Goal: Participate in discussion

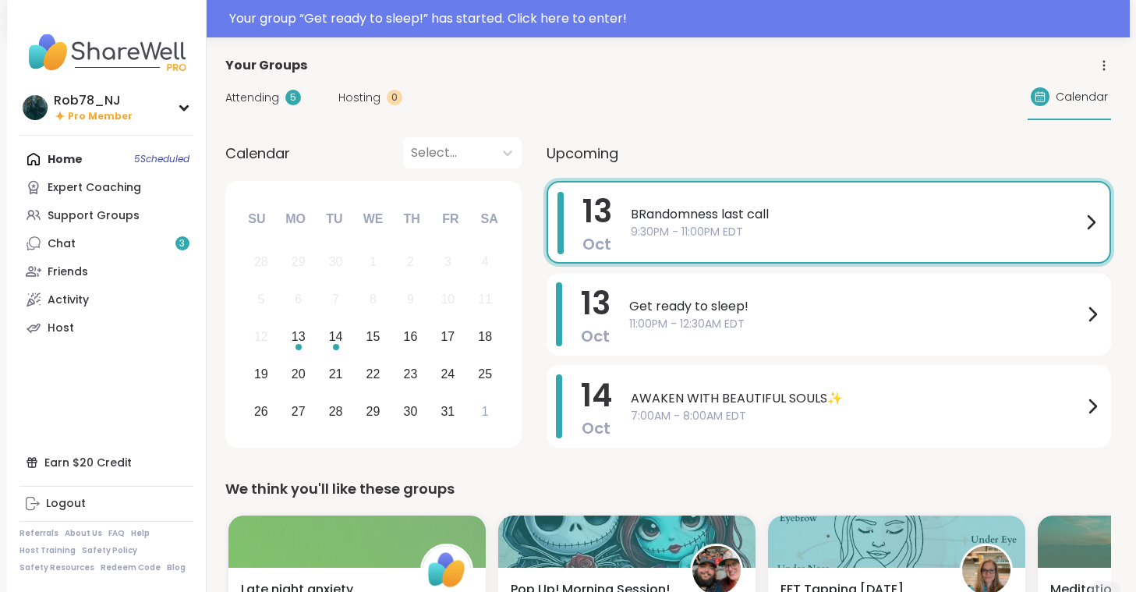
click at [93, 158] on div "Home 5 Scheduled Expert Coaching Support Groups Chat 3 Friends Activity Host" at bounding box center [106, 243] width 174 height 196
click at [703, 222] on span "BRandomness last call" at bounding box center [856, 214] width 451 height 19
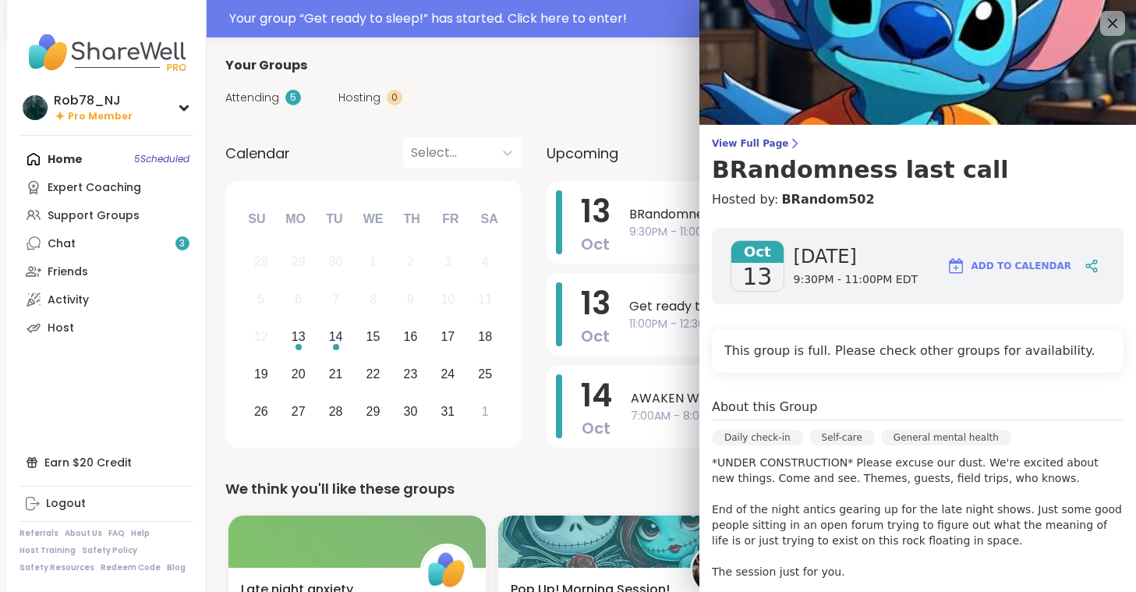
click at [76, 163] on div "Home 5 Scheduled Expert Coaching Support Groups Chat 3 Friends Activity Host" at bounding box center [106, 243] width 174 height 196
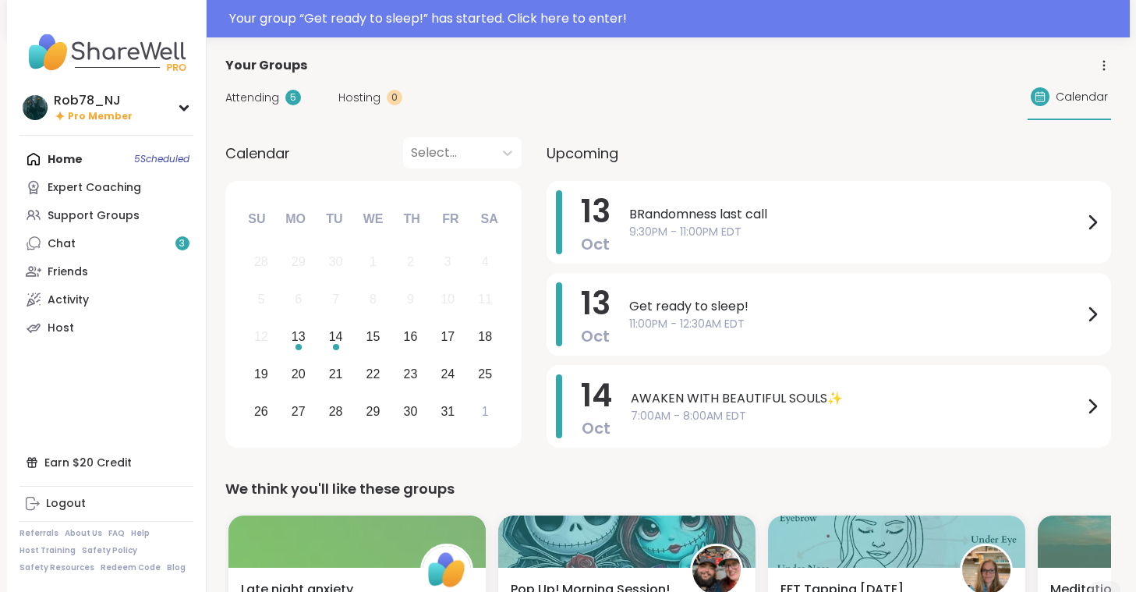
click at [76, 163] on div "Home 5 Scheduled Expert Coaching Support Groups Chat 3 Friends Activity Host" at bounding box center [106, 243] width 174 height 196
click at [143, 161] on div "Home 5 Scheduled Expert Coaching Support Groups Chat 3 Friends Activity Host" at bounding box center [106, 243] width 174 height 196
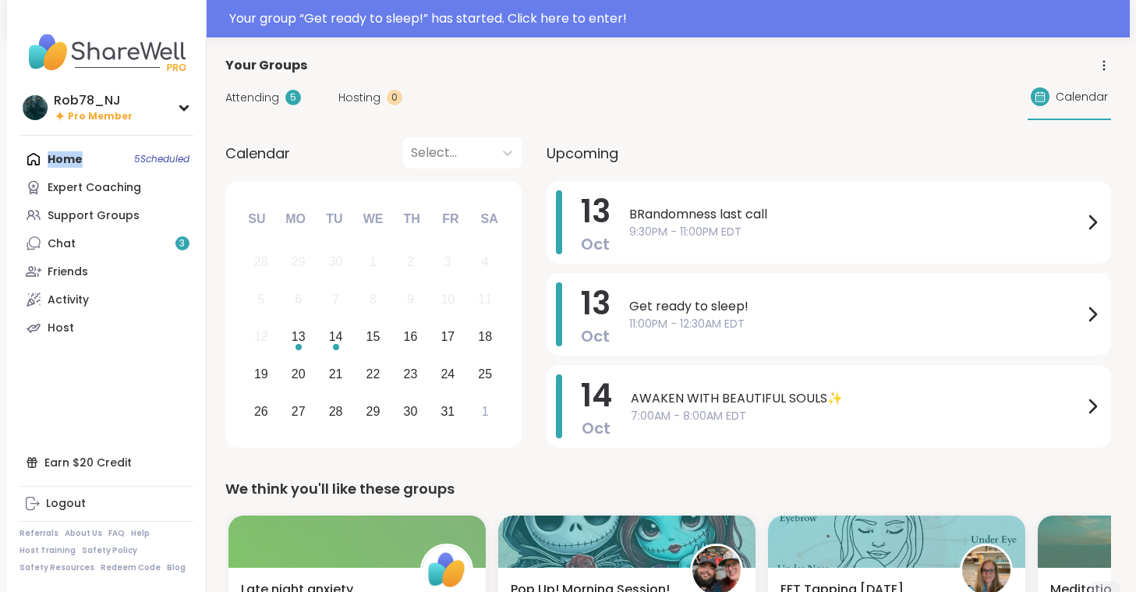
click at [143, 161] on div "Home 5 Scheduled Expert Coaching Support Groups Chat 3 Friends Activity Host" at bounding box center [106, 243] width 174 height 196
click at [58, 154] on div "Home 5 Scheduled Expert Coaching Support Groups Chat 3 Friends Activity Host" at bounding box center [106, 243] width 174 height 196
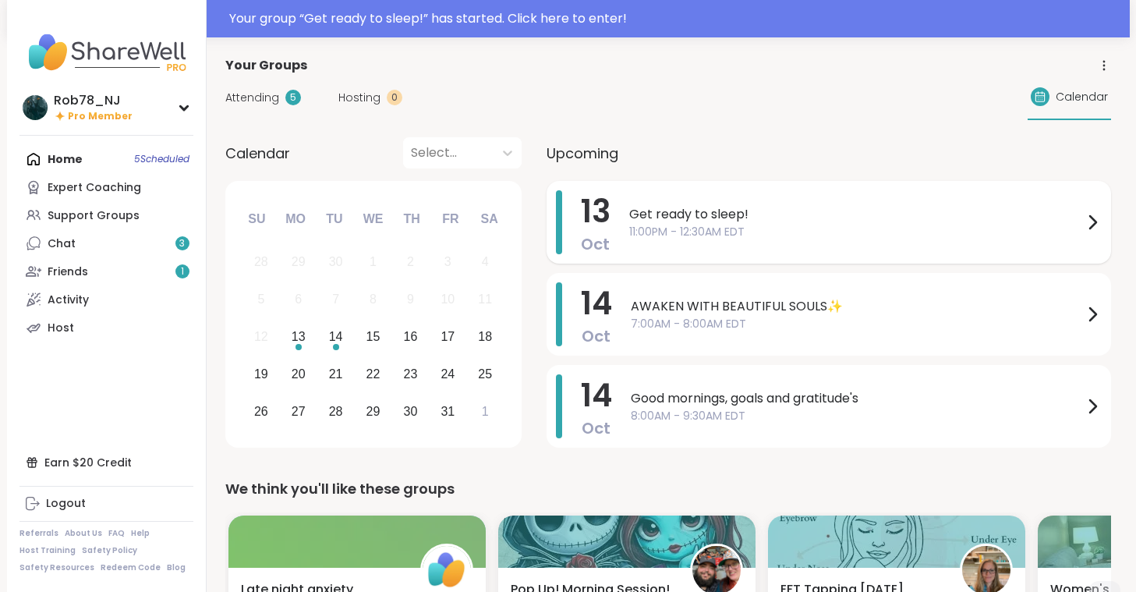
click at [676, 228] on span "11:00PM - 12:30AM EDT" at bounding box center [856, 232] width 454 height 16
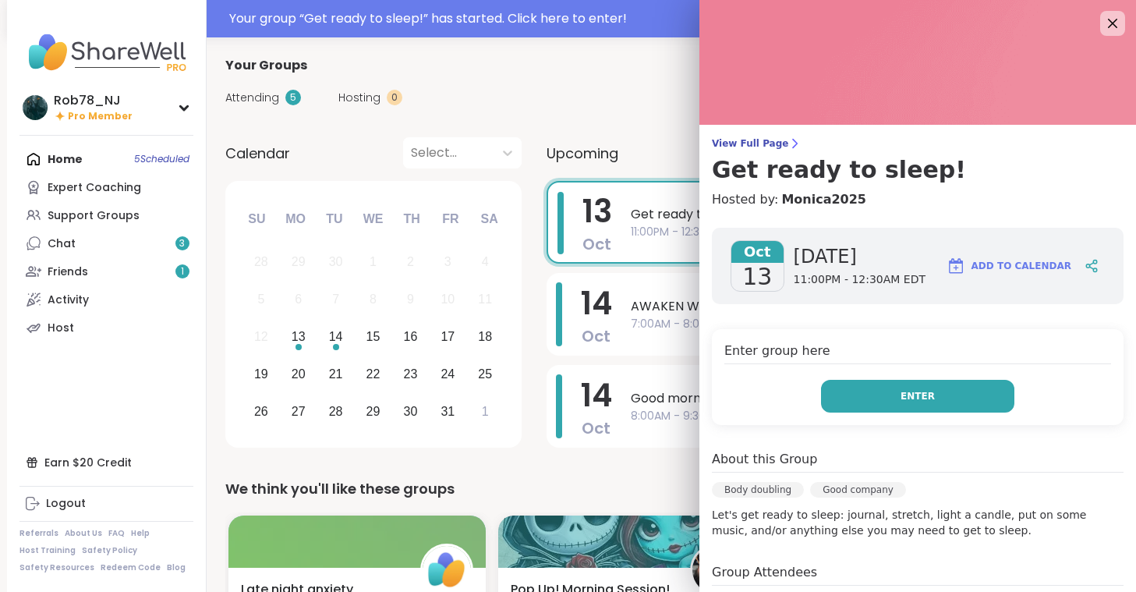
click at [915, 393] on span "Enter" at bounding box center [918, 396] width 34 height 14
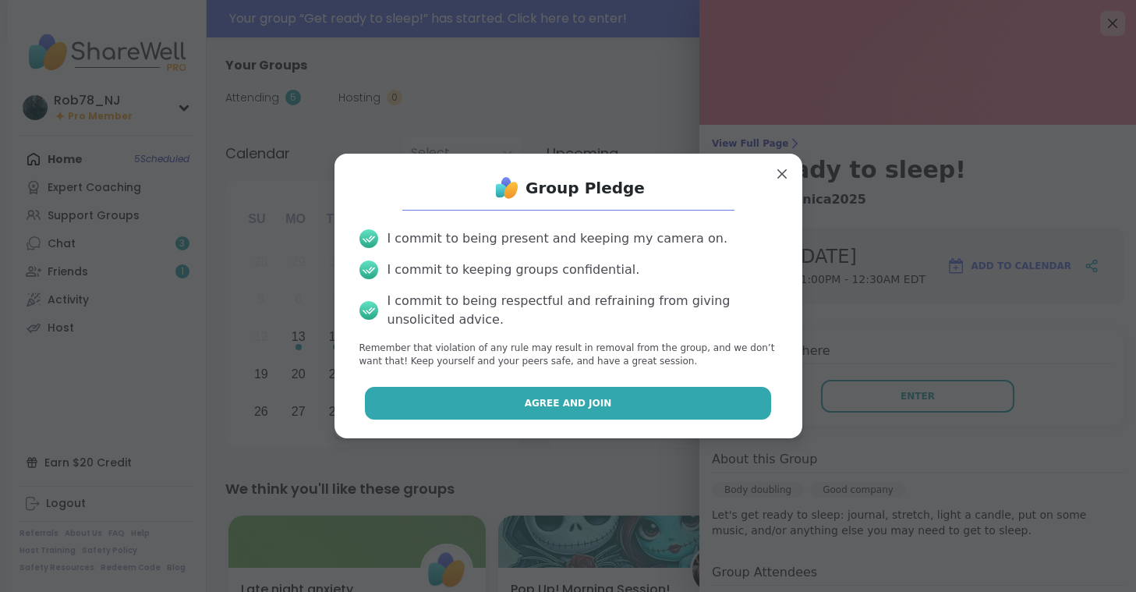
click at [663, 409] on button "Agree and Join" at bounding box center [568, 403] width 406 height 33
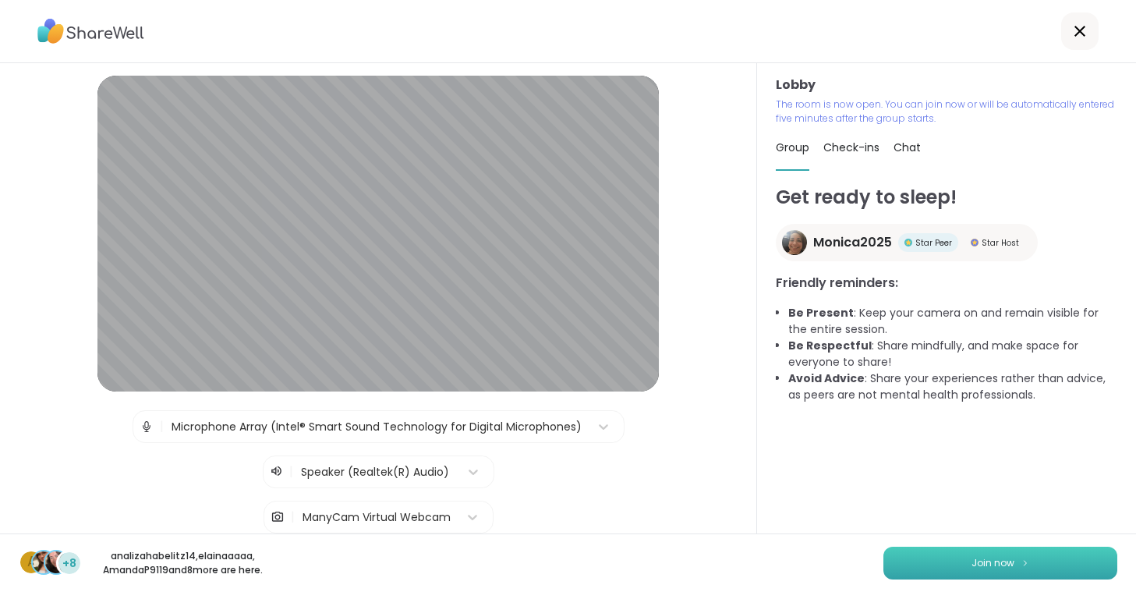
click at [964, 561] on button "Join now" at bounding box center [1000, 563] width 234 height 33
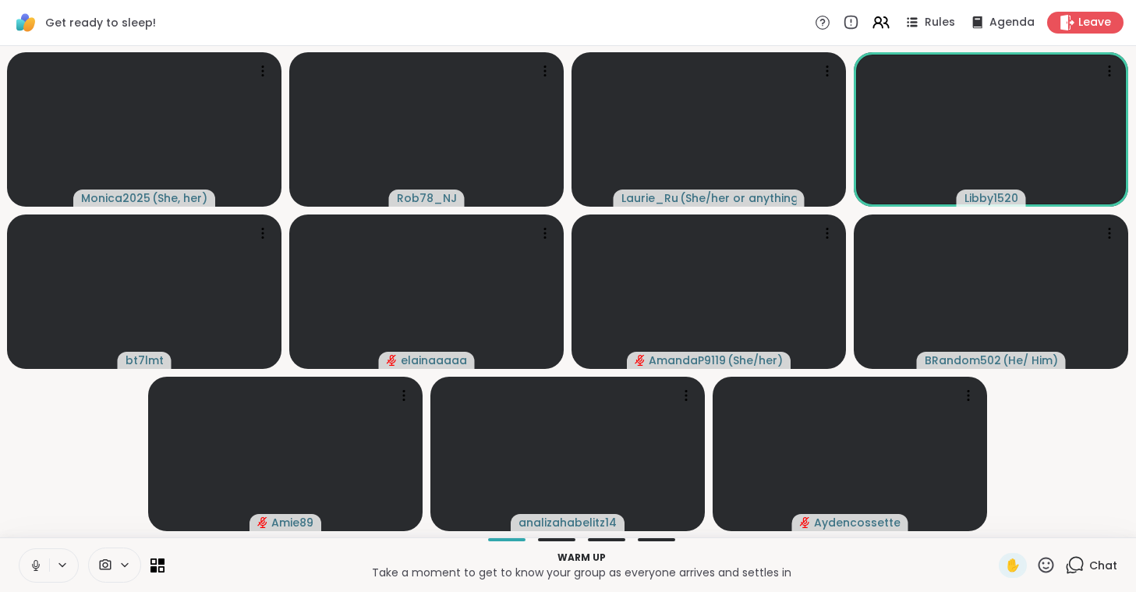
click at [37, 561] on icon at bounding box center [36, 563] width 4 height 7
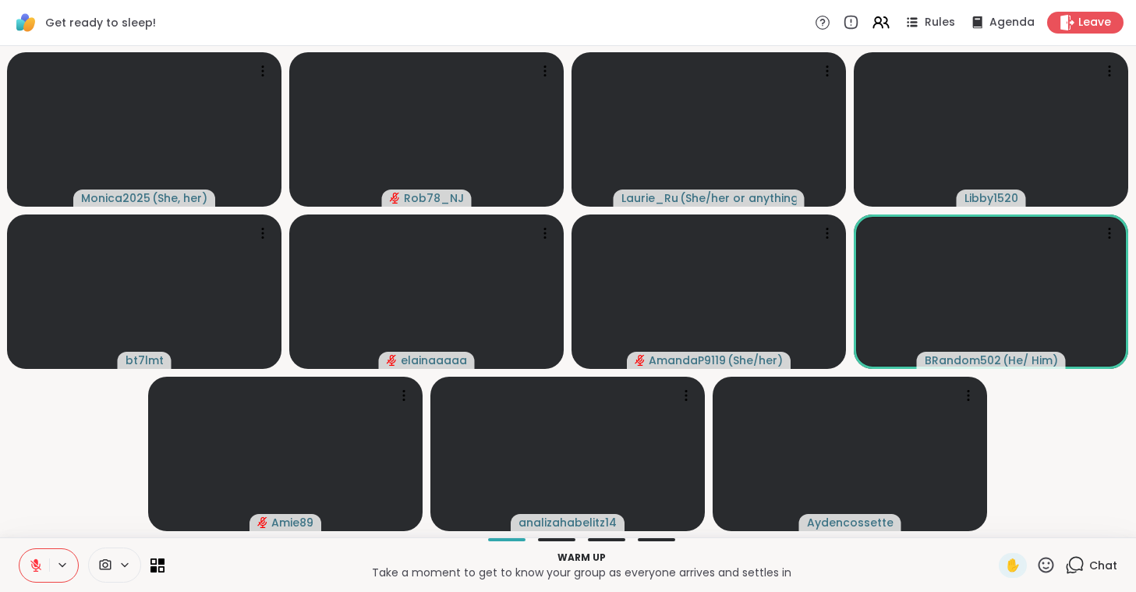
click at [109, 564] on icon at bounding box center [105, 564] width 14 height 15
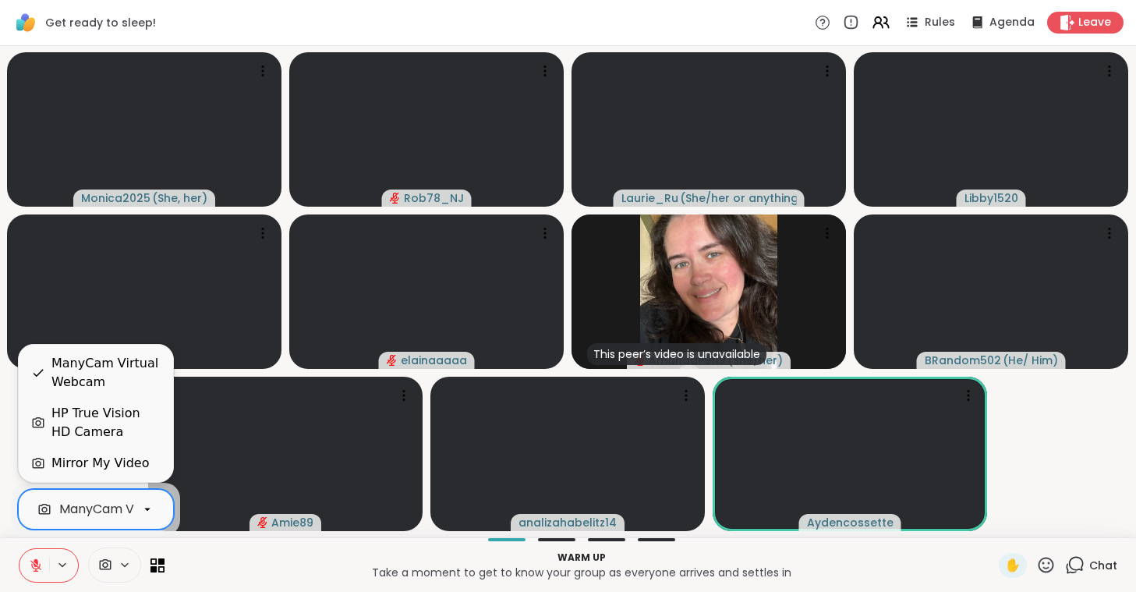
click at [110, 523] on div "ManyCam Virtual Webcam" at bounding box center [96, 509] width 156 height 41
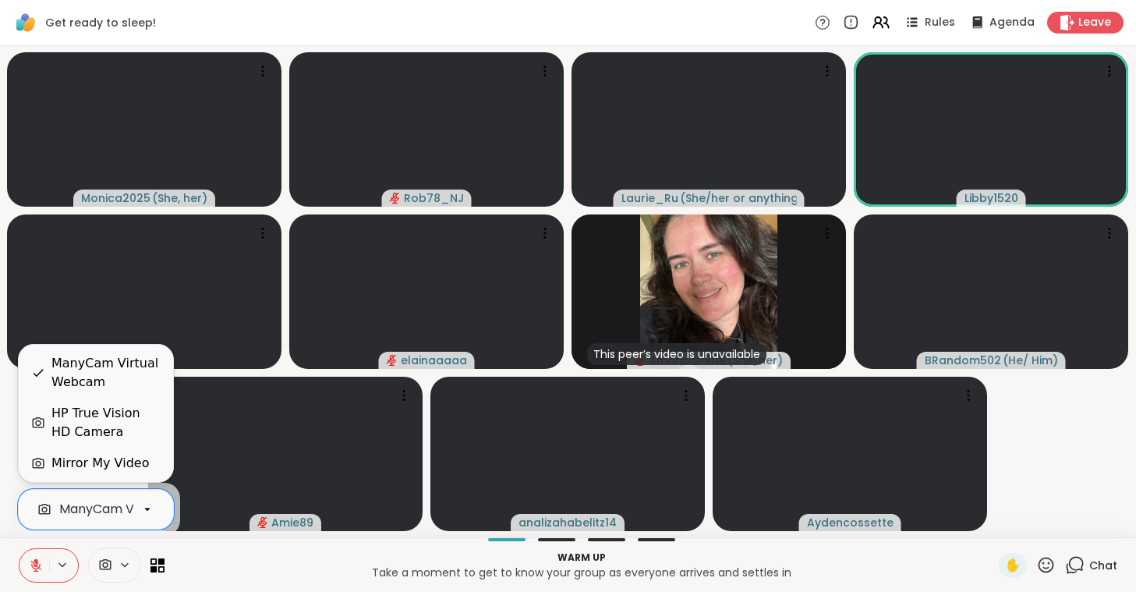
click at [100, 412] on div "HP True Vision HD Camera" at bounding box center [105, 422] width 109 height 37
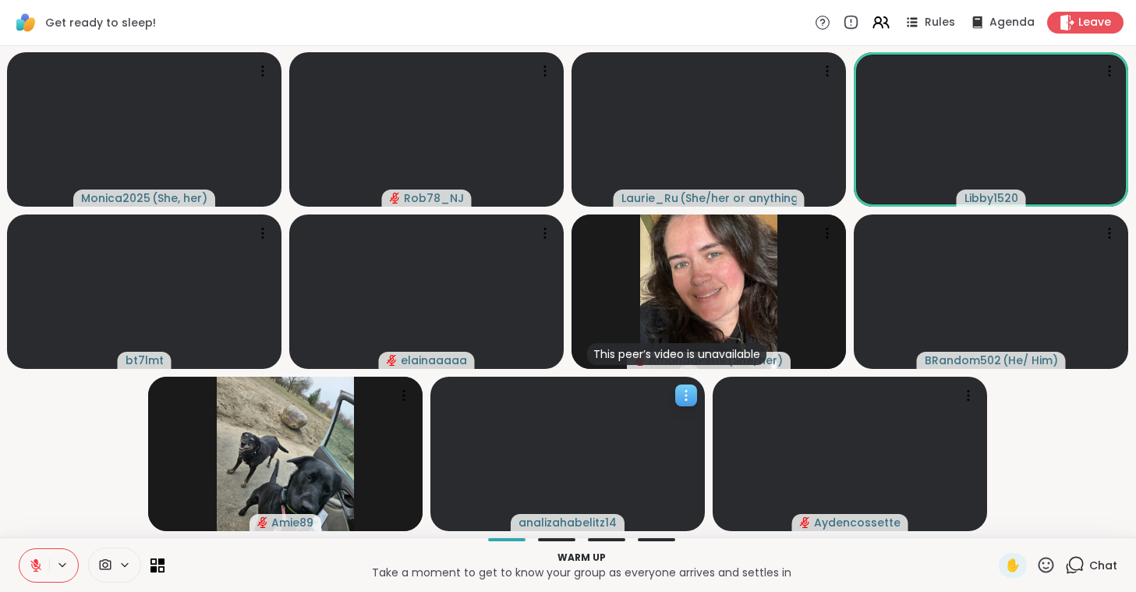
click at [681, 398] on icon at bounding box center [686, 396] width 16 height 16
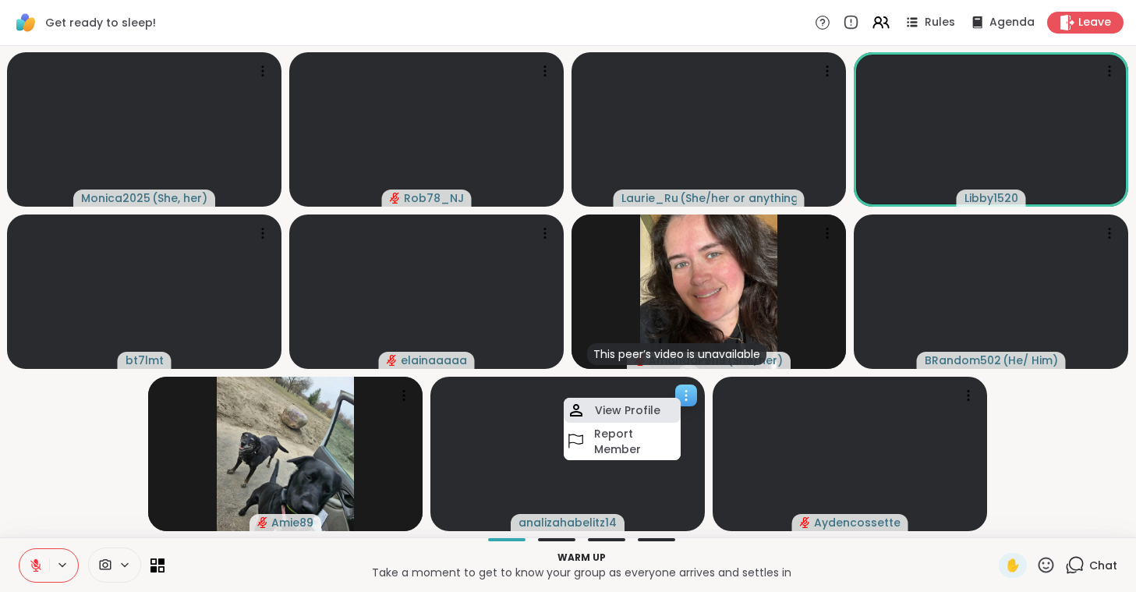
click at [618, 411] on h4 "View Profile" at bounding box center [627, 410] width 65 height 16
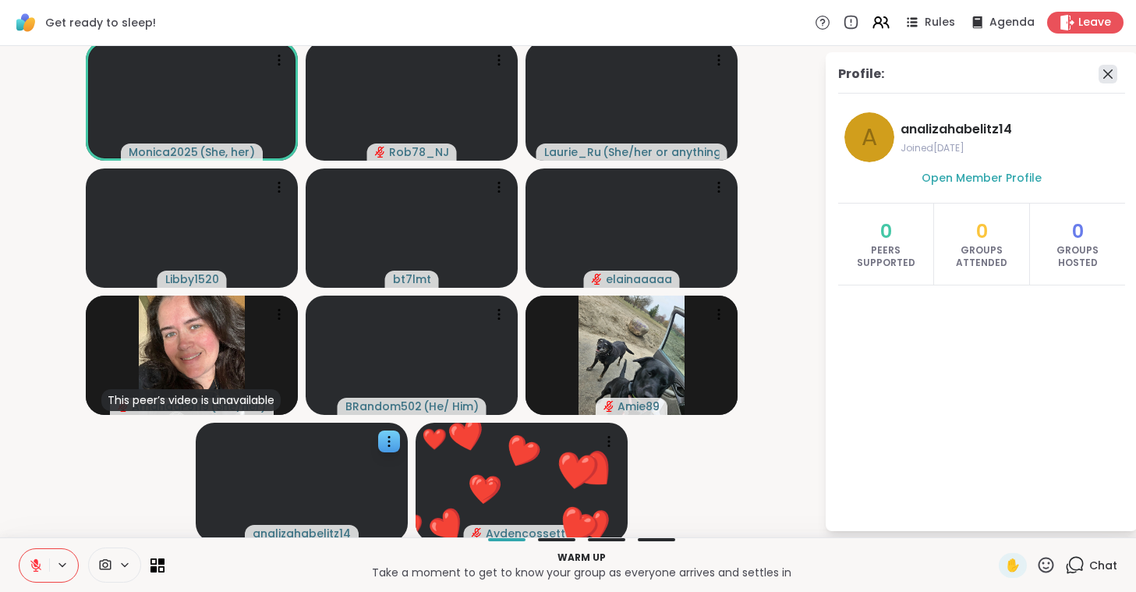
click at [1108, 71] on icon at bounding box center [1108, 74] width 19 height 19
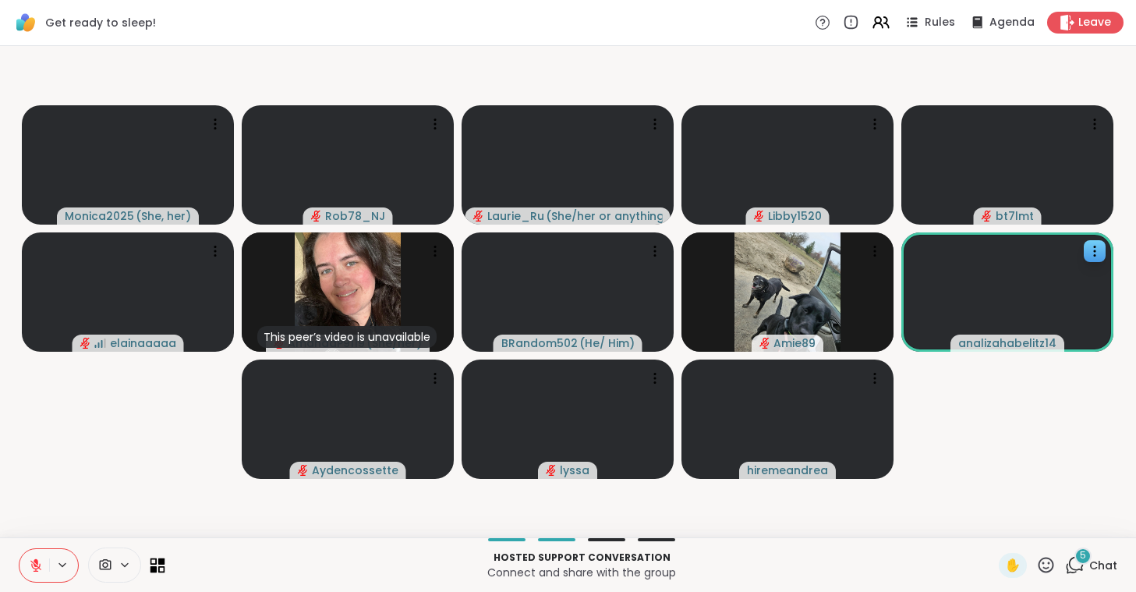
click at [157, 570] on icon at bounding box center [153, 568] width 7 height 7
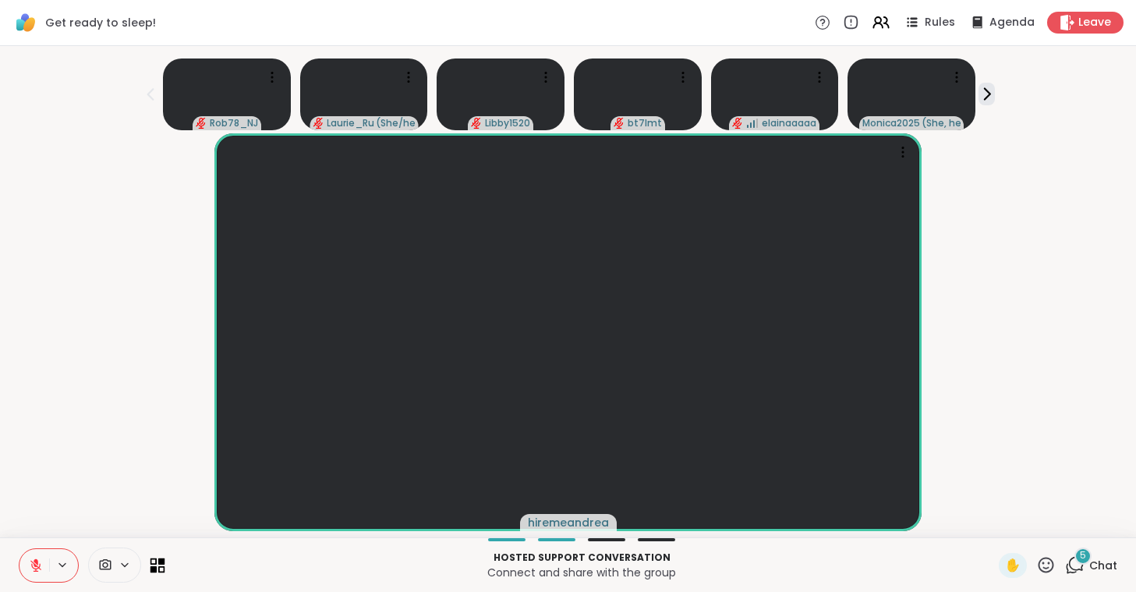
click at [160, 564] on icon at bounding box center [157, 564] width 15 height 15
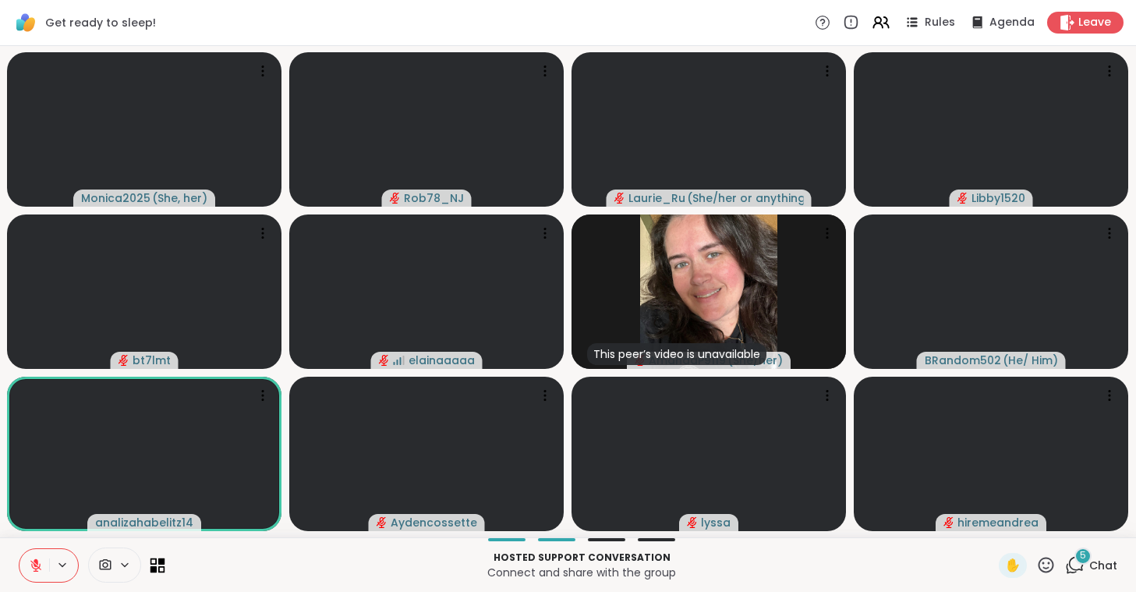
click at [160, 564] on icon at bounding box center [157, 564] width 15 height 15
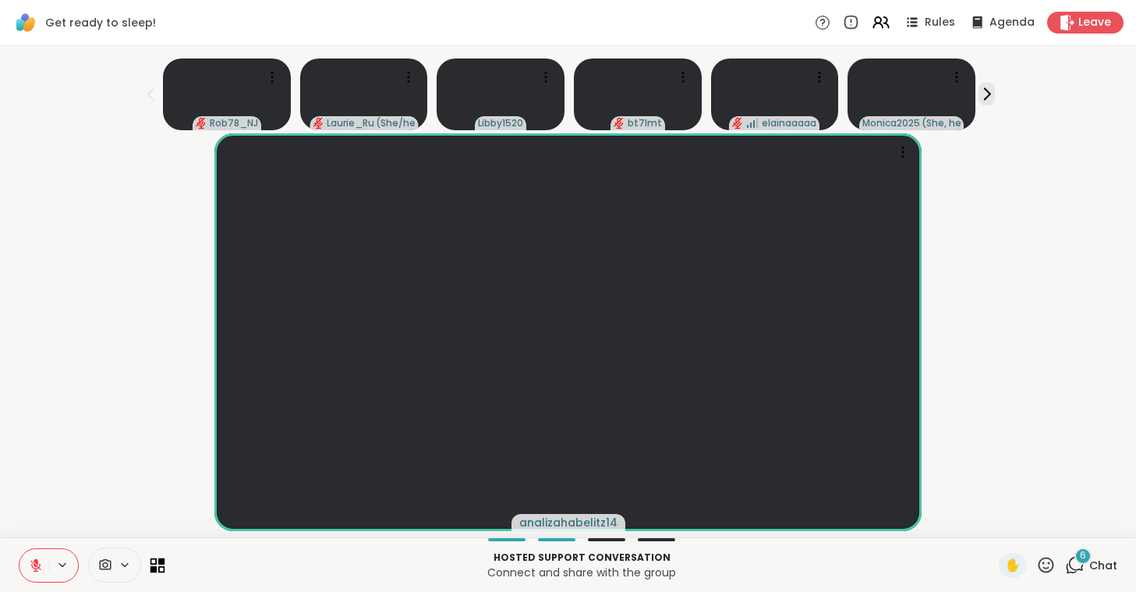
click at [158, 563] on icon at bounding box center [161, 560] width 7 height 7
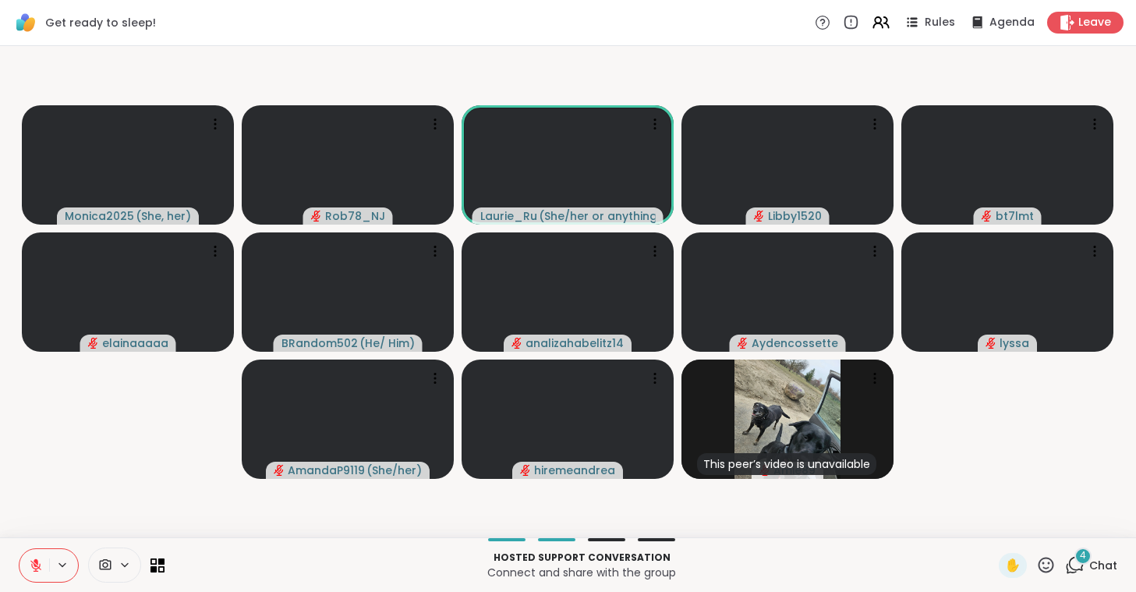
click at [23, 567] on button at bounding box center [34, 565] width 30 height 33
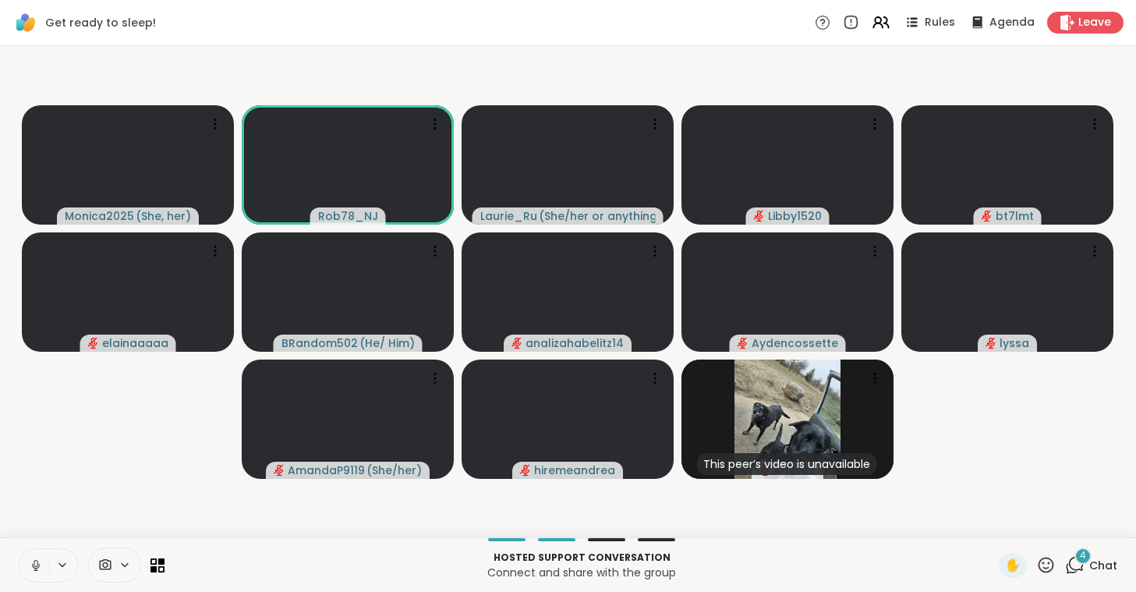
click at [24, 567] on button at bounding box center [34, 565] width 30 height 33
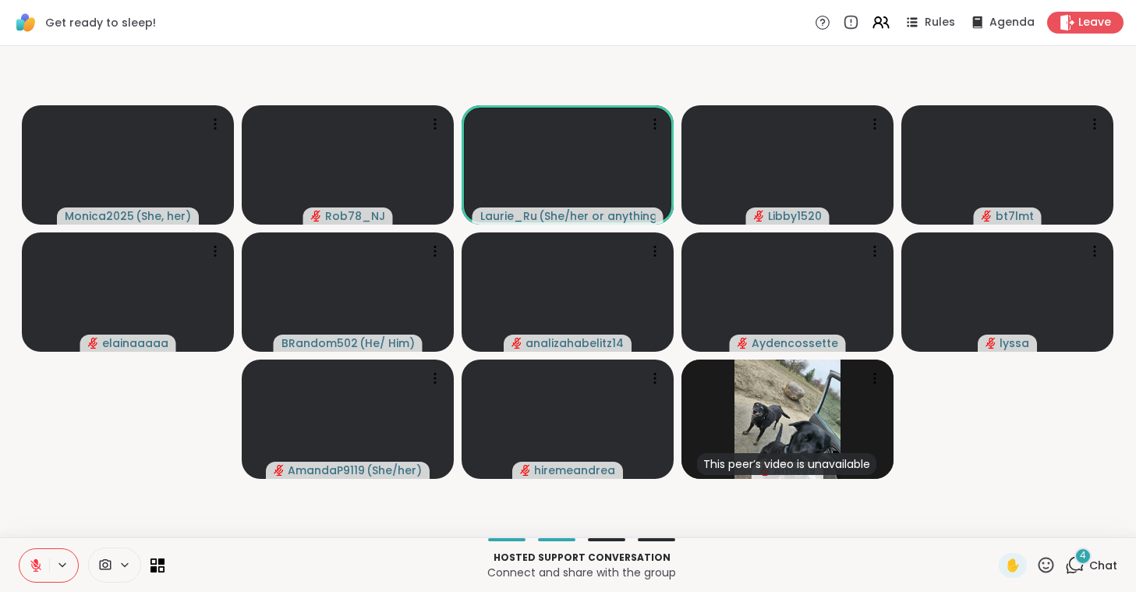
click at [28, 567] on button at bounding box center [34, 565] width 30 height 33
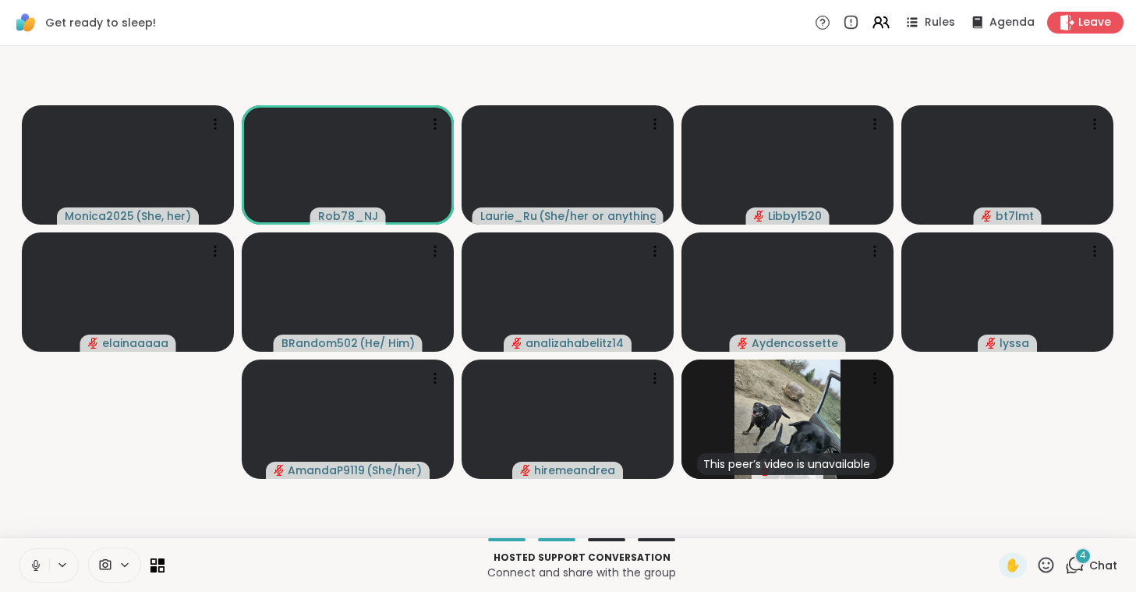
click at [28, 567] on button at bounding box center [34, 565] width 30 height 33
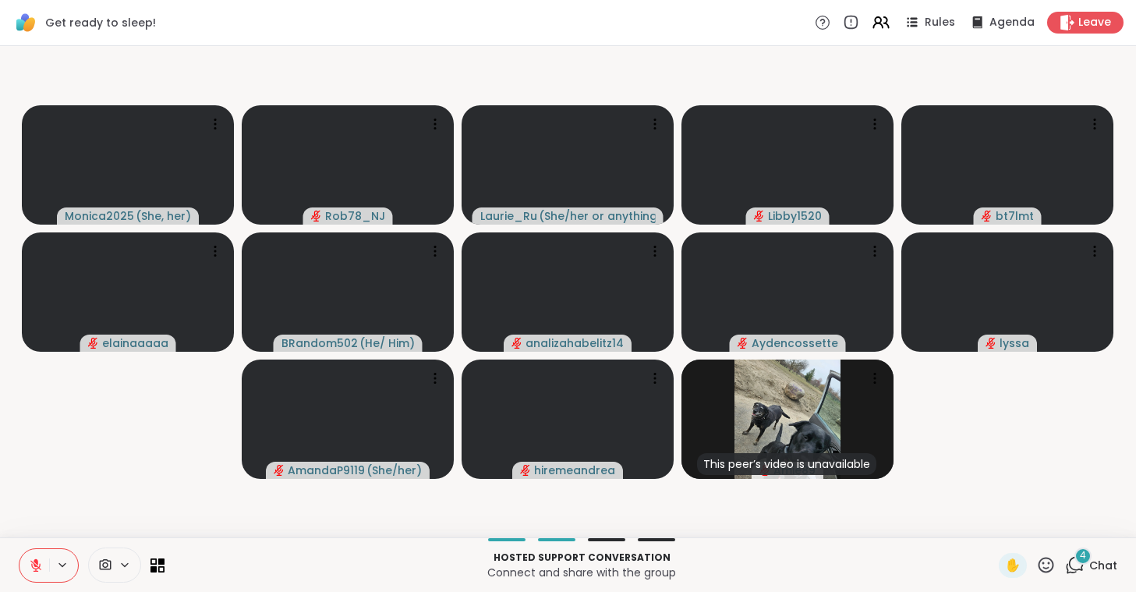
click at [28, 567] on button at bounding box center [34, 565] width 30 height 33
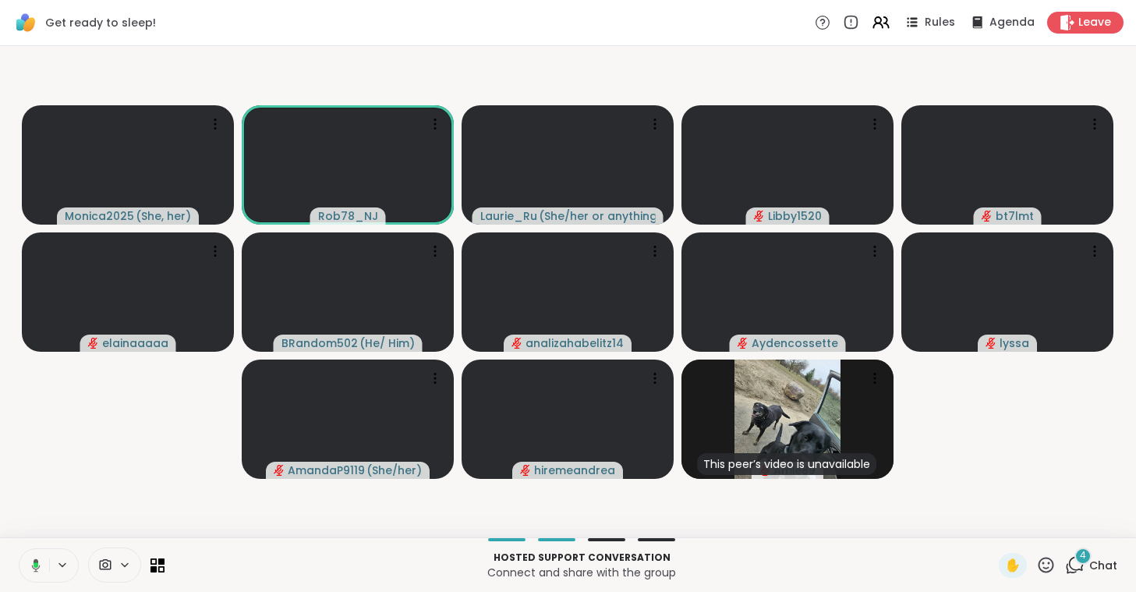
click at [28, 567] on icon at bounding box center [34, 565] width 14 height 14
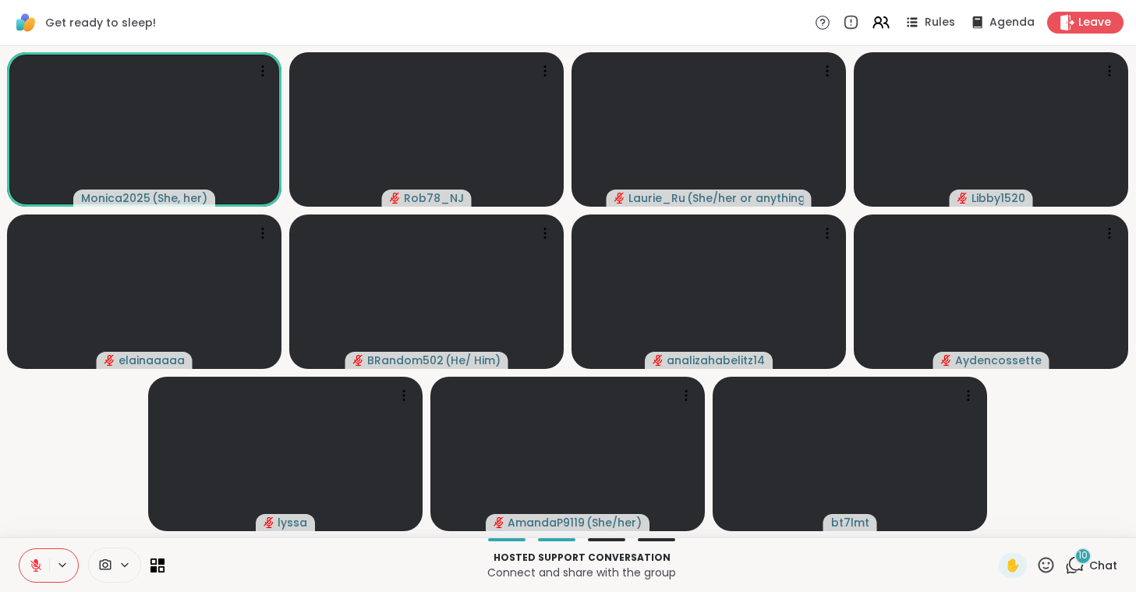
click at [28, 567] on button at bounding box center [34, 565] width 30 height 33
click at [34, 568] on icon at bounding box center [36, 565] width 14 height 14
click at [34, 568] on icon at bounding box center [35, 565] width 11 height 11
click at [34, 568] on icon at bounding box center [36, 565] width 14 height 14
click at [34, 568] on icon at bounding box center [35, 565] width 11 height 11
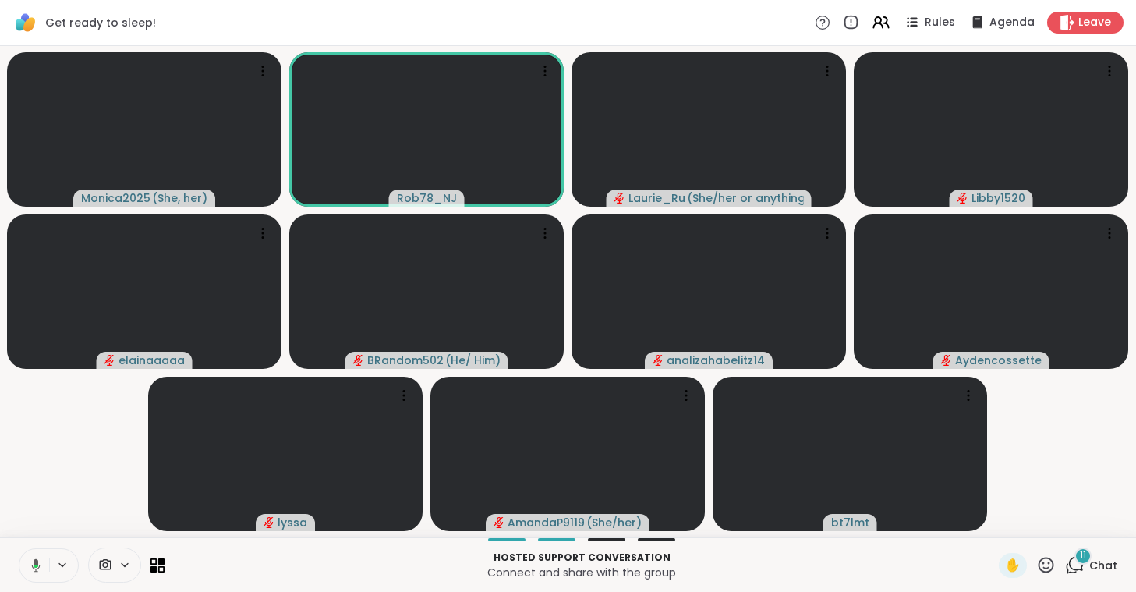
click at [34, 568] on icon at bounding box center [36, 564] width 9 height 13
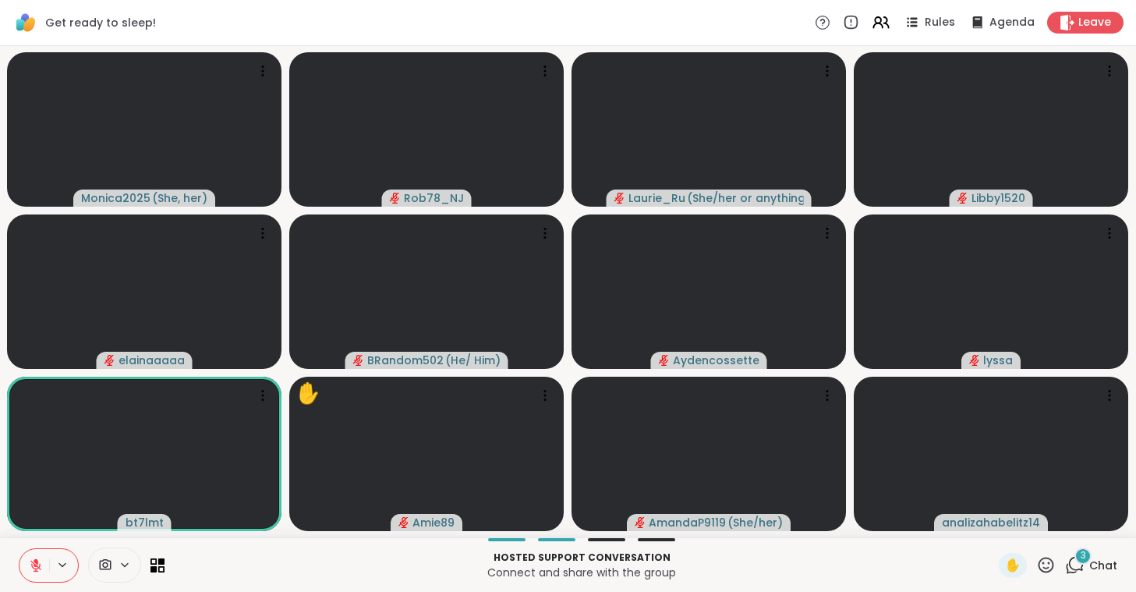
click at [34, 568] on icon at bounding box center [35, 565] width 11 height 11
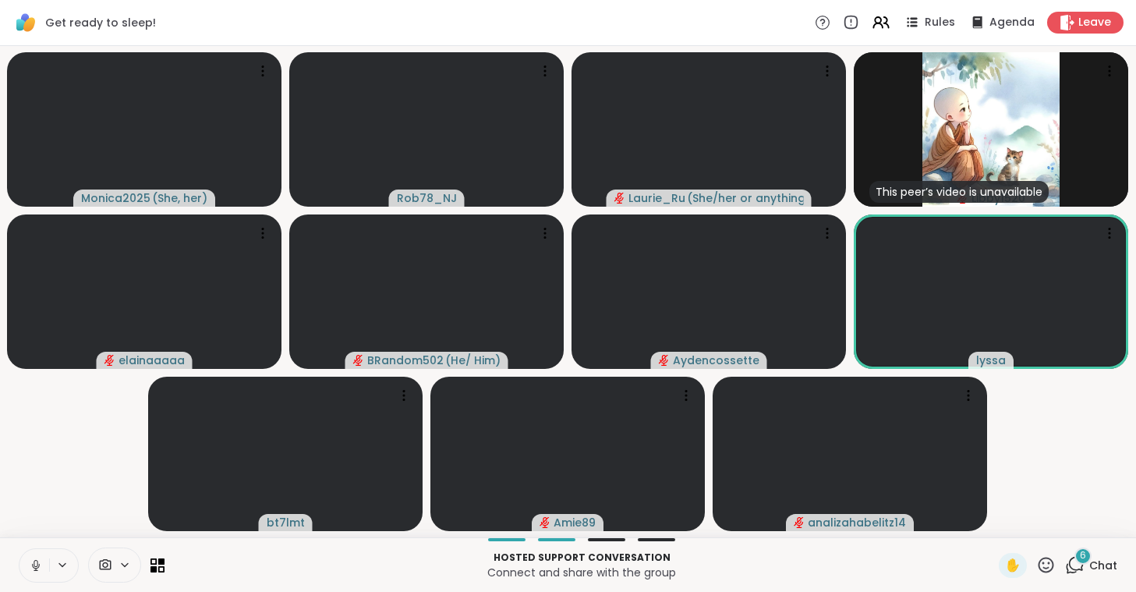
drag, startPoint x: 34, startPoint y: 568, endPoint x: 37, endPoint y: 552, distance: 16.8
click at [37, 552] on button at bounding box center [34, 565] width 30 height 33
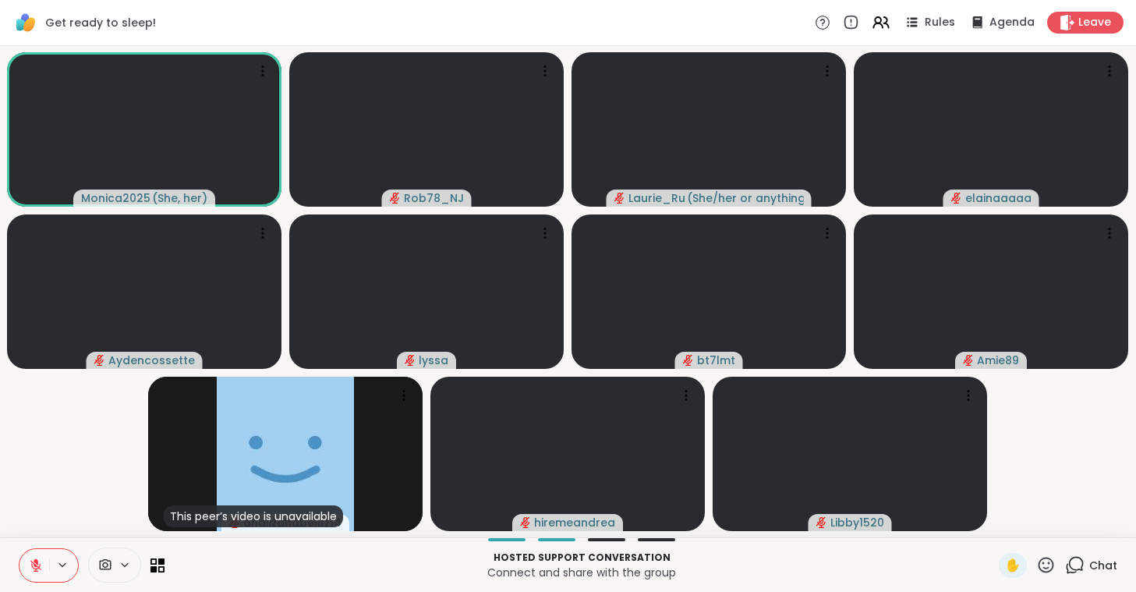
click at [37, 561] on icon at bounding box center [36, 561] width 5 height 6
click at [37, 561] on icon at bounding box center [36, 563] width 4 height 7
click at [37, 561] on icon at bounding box center [36, 561] width 5 height 6
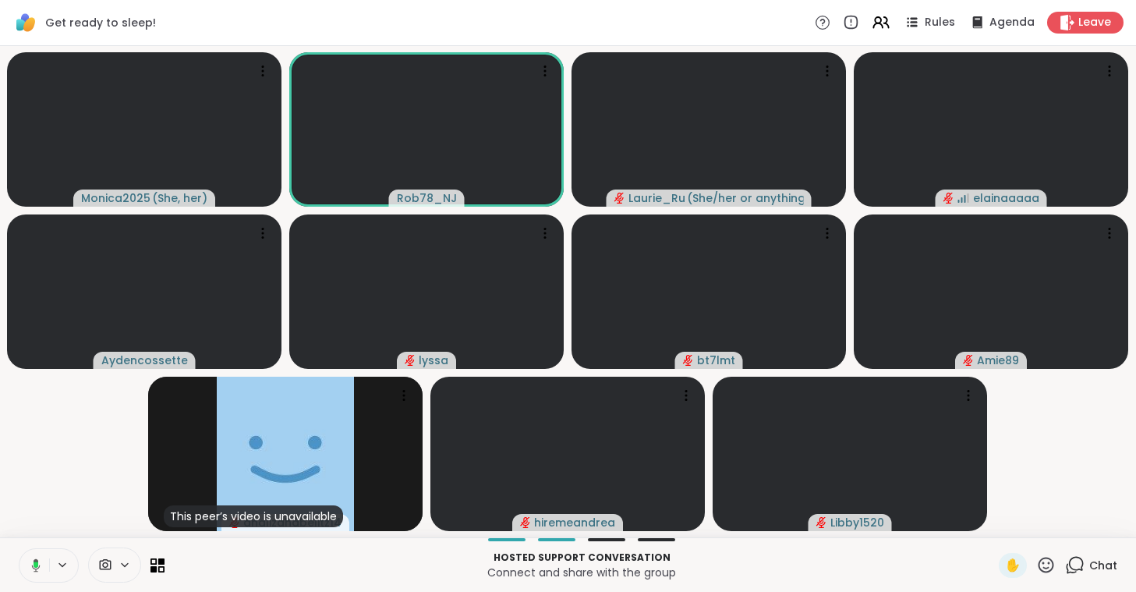
click at [37, 561] on icon at bounding box center [36, 564] width 9 height 13
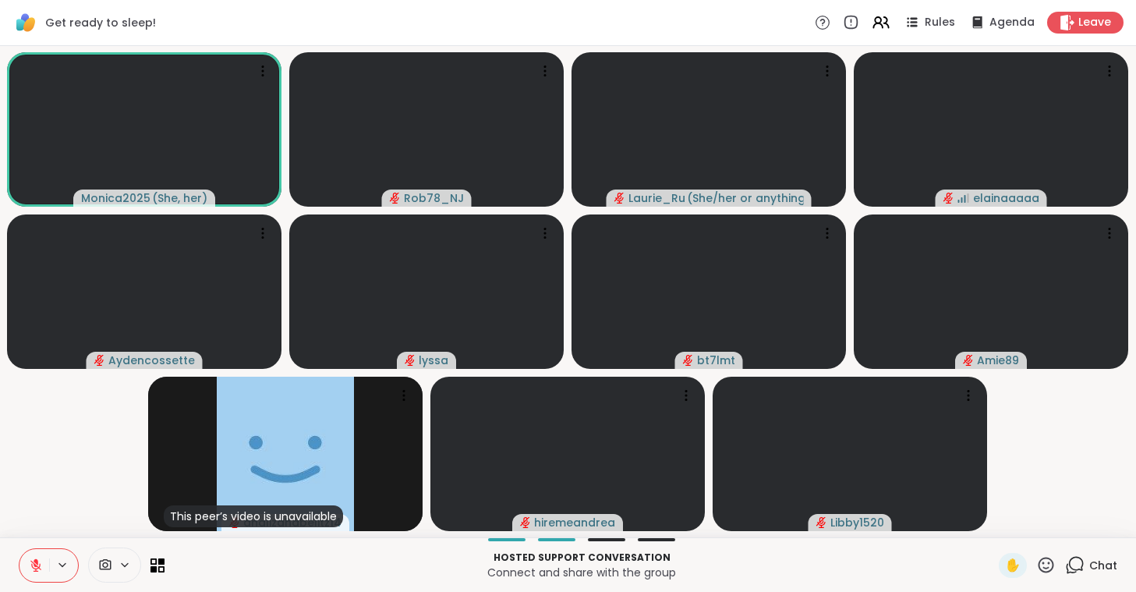
click at [37, 561] on icon at bounding box center [36, 561] width 5 height 6
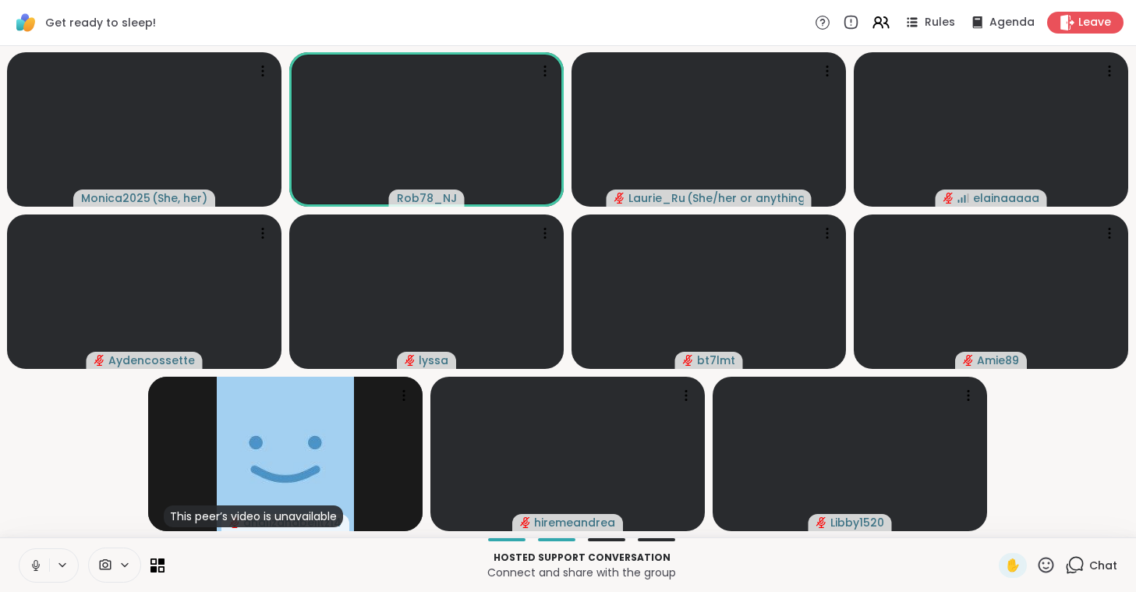
click at [37, 561] on icon at bounding box center [36, 563] width 4 height 7
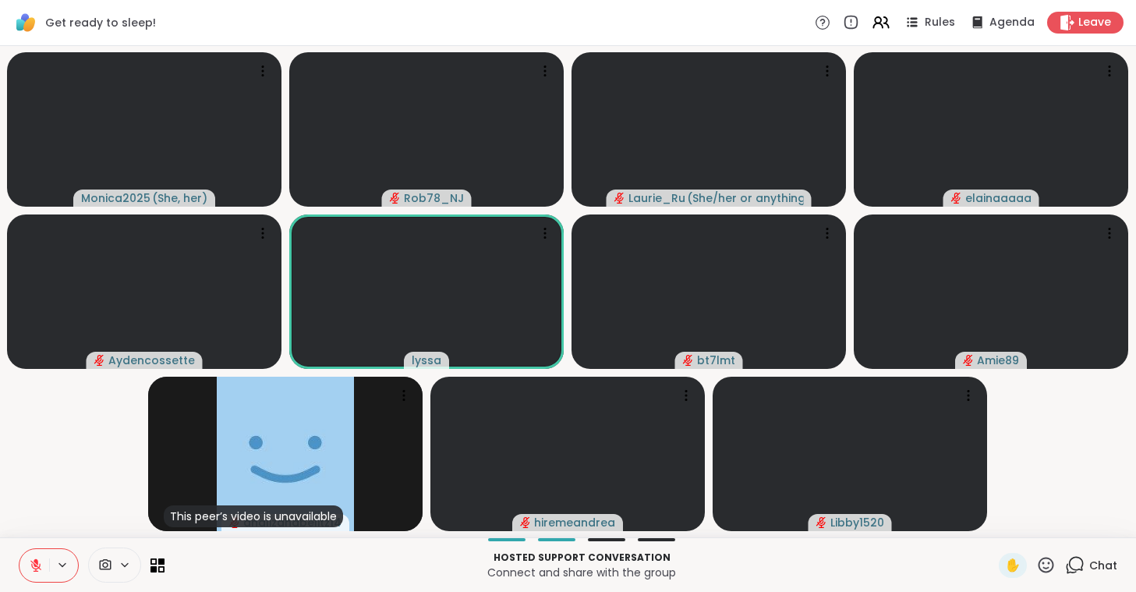
click at [37, 561] on icon at bounding box center [36, 561] width 5 height 6
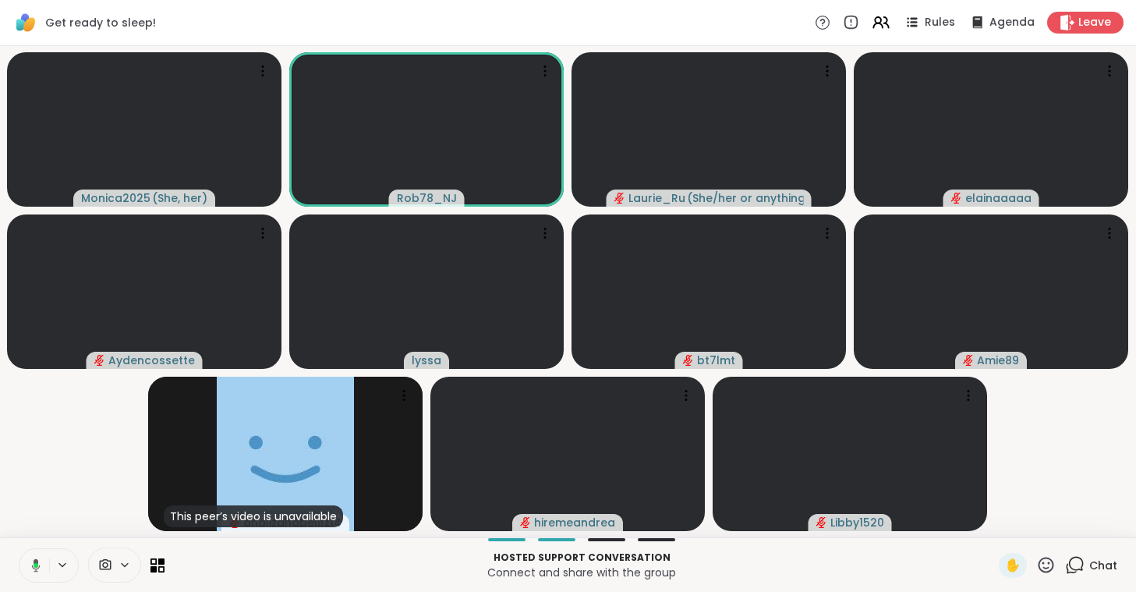
click at [37, 561] on icon at bounding box center [36, 564] width 9 height 13
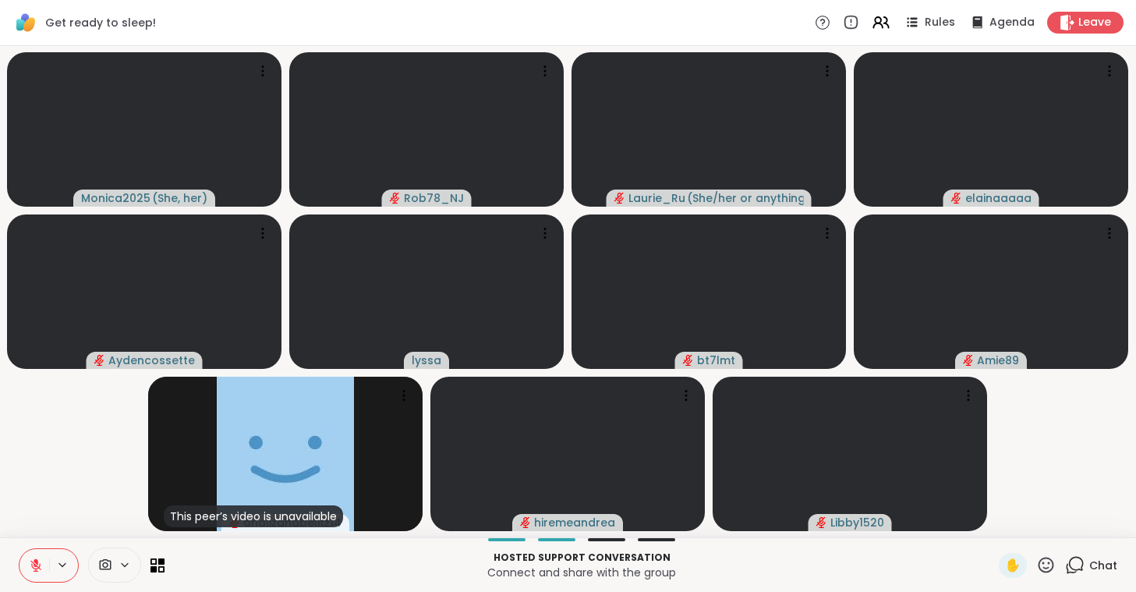
click at [37, 561] on icon at bounding box center [36, 561] width 5 height 6
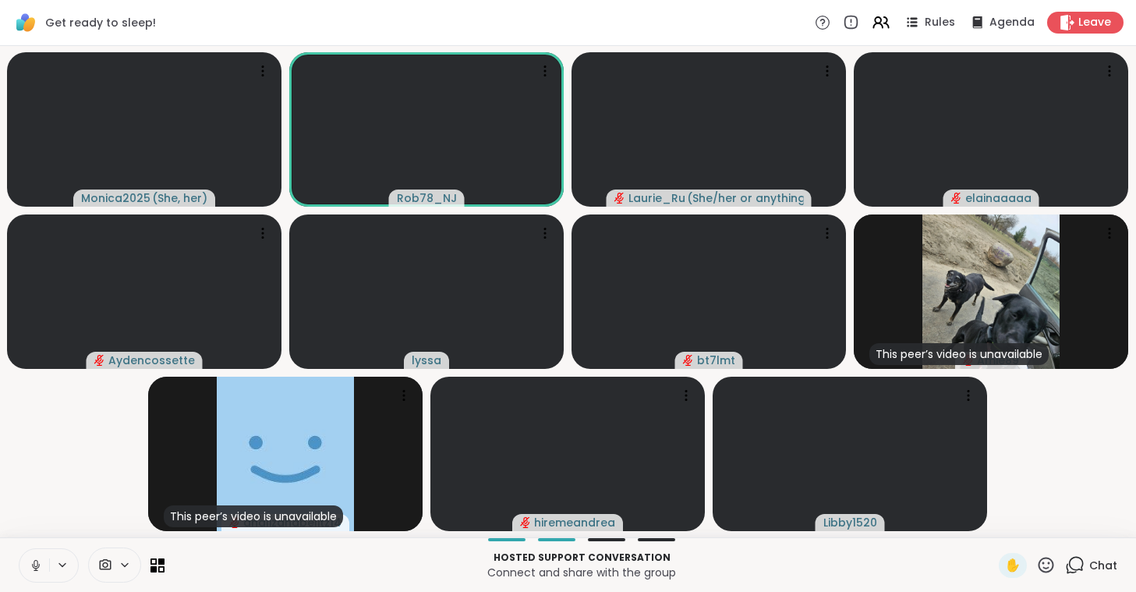
click at [35, 563] on icon at bounding box center [36, 565] width 14 height 14
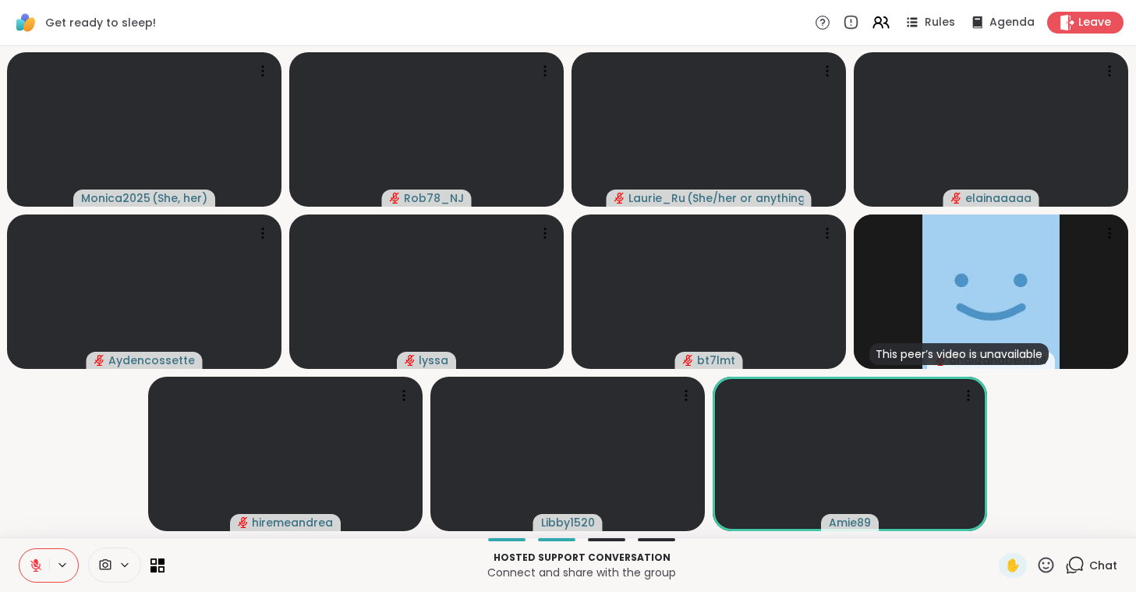
click at [35, 563] on icon at bounding box center [36, 565] width 14 height 14
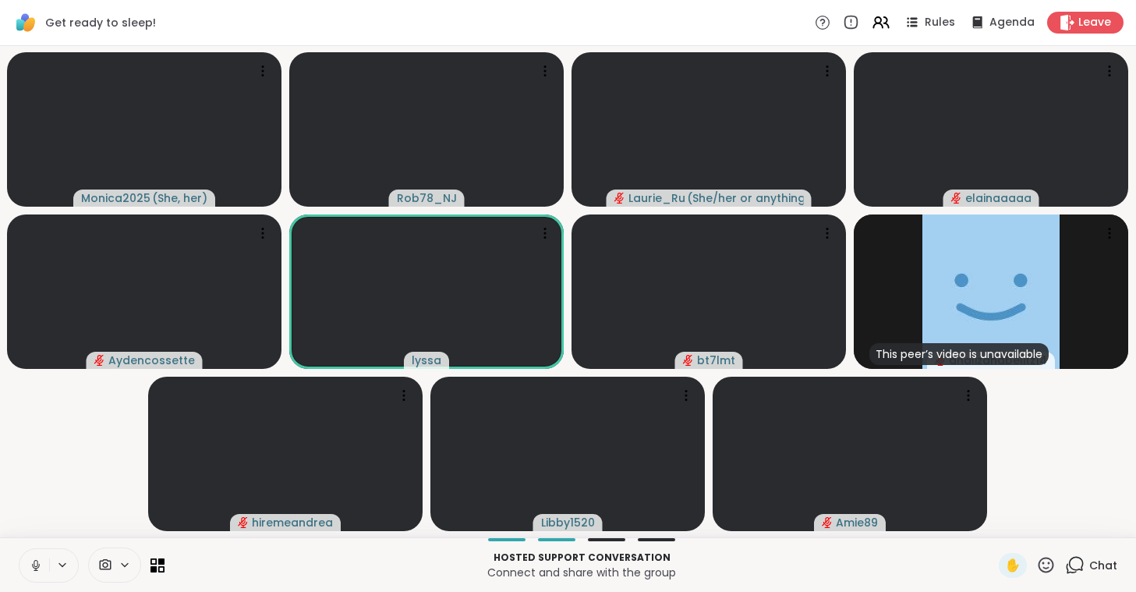
click at [35, 563] on icon at bounding box center [36, 565] width 14 height 14
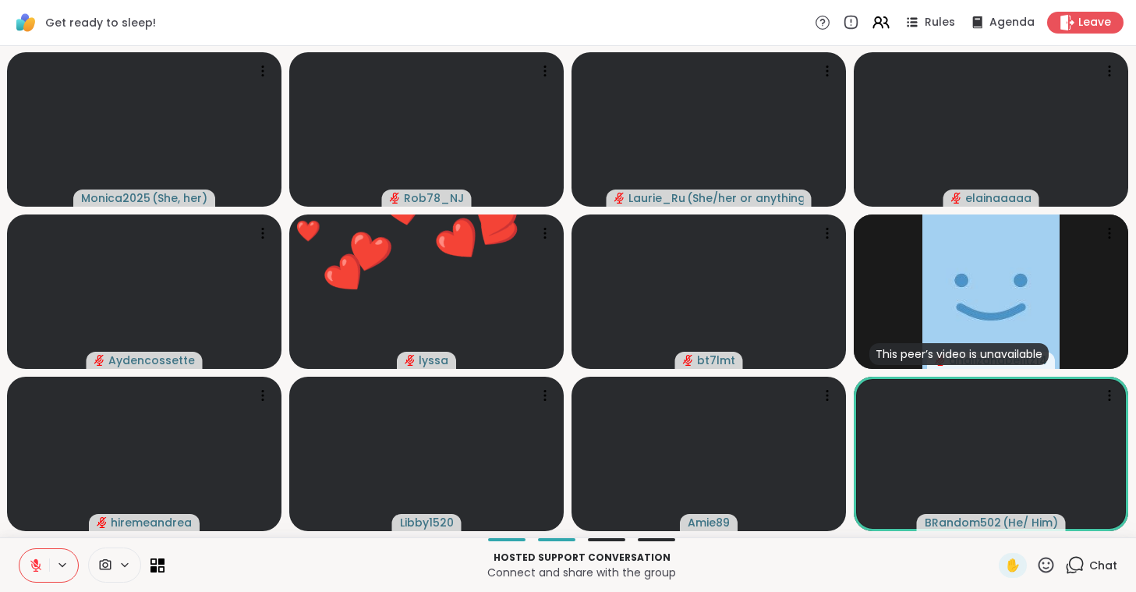
click at [35, 563] on icon at bounding box center [36, 565] width 14 height 14
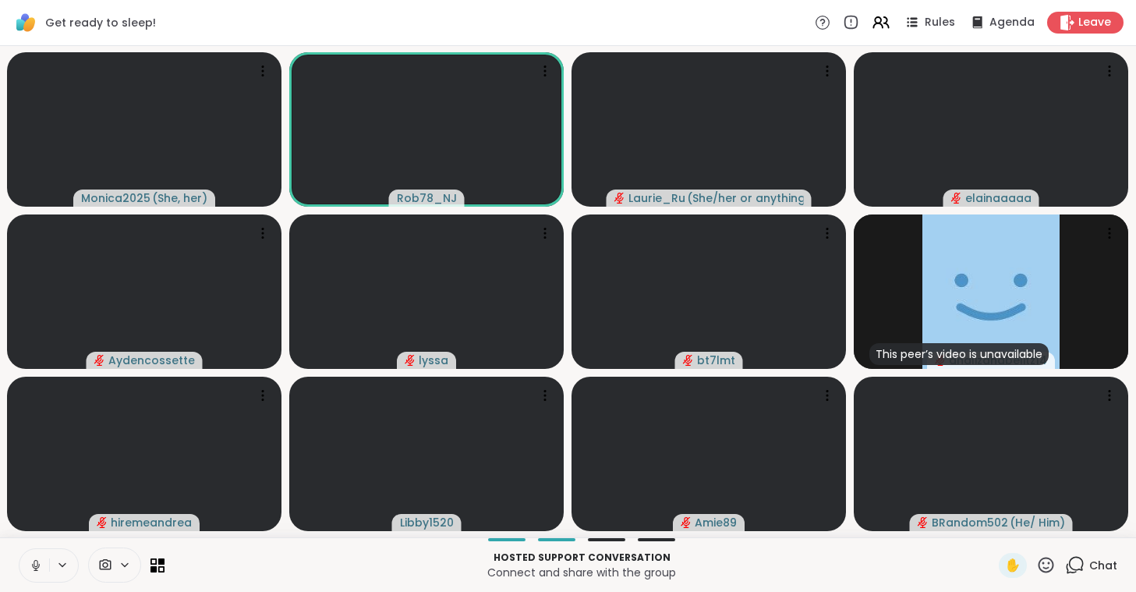
click at [35, 563] on icon at bounding box center [36, 565] width 14 height 14
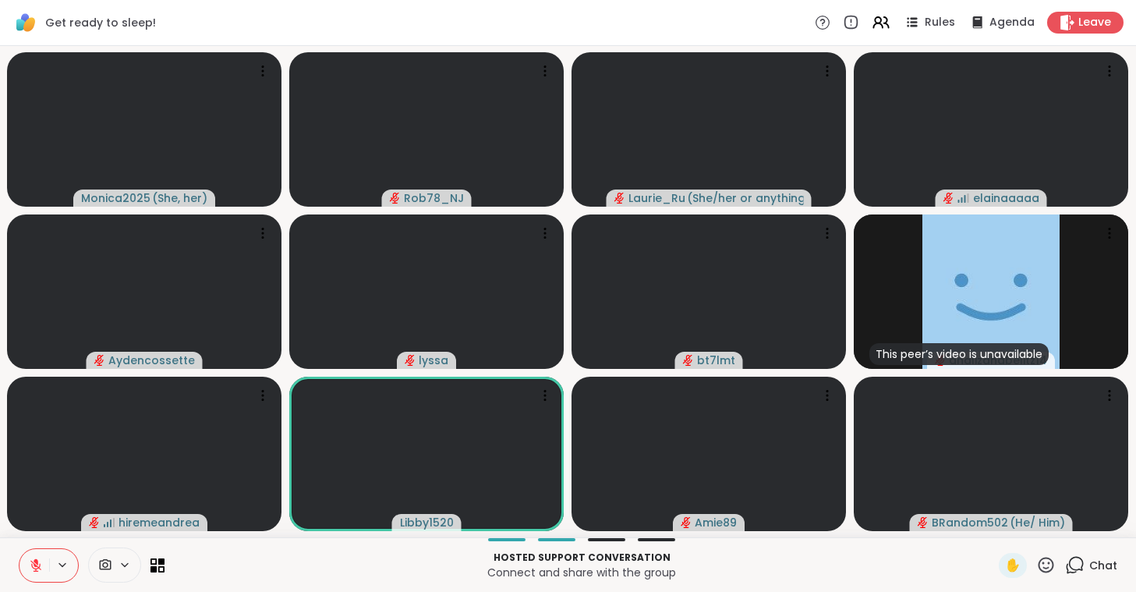
click at [35, 563] on icon at bounding box center [36, 565] width 14 height 14
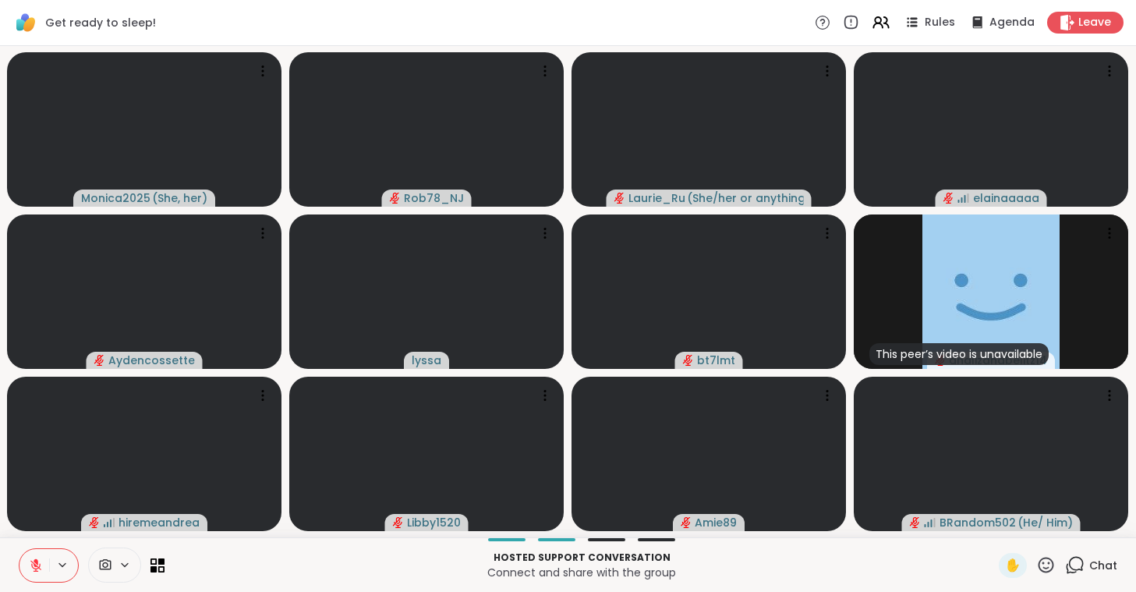
click at [35, 563] on icon at bounding box center [36, 565] width 14 height 14
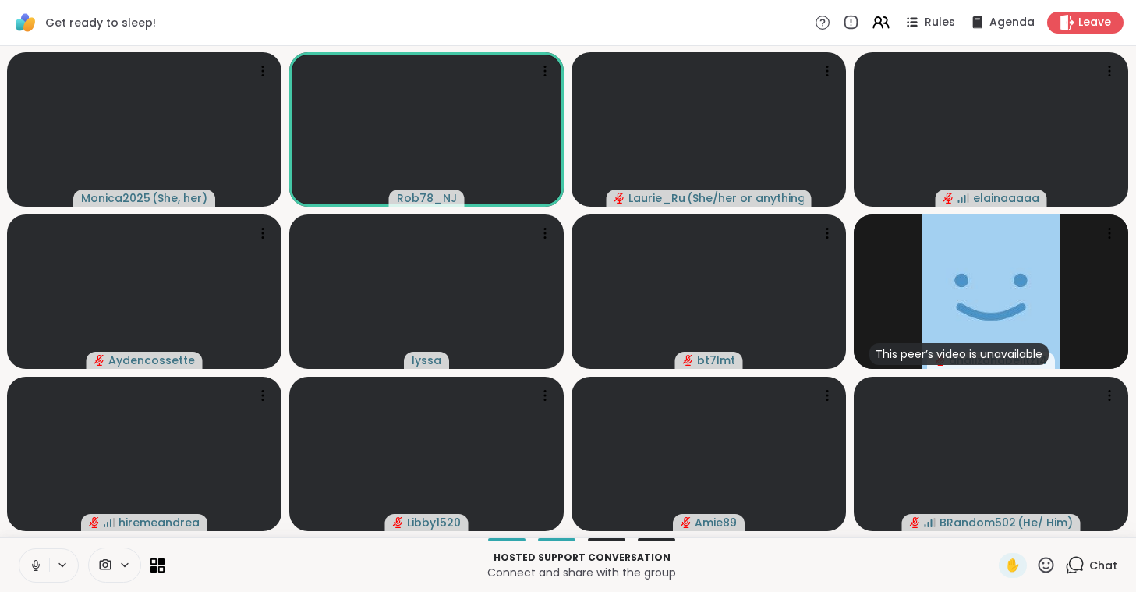
click at [35, 563] on icon at bounding box center [36, 565] width 14 height 14
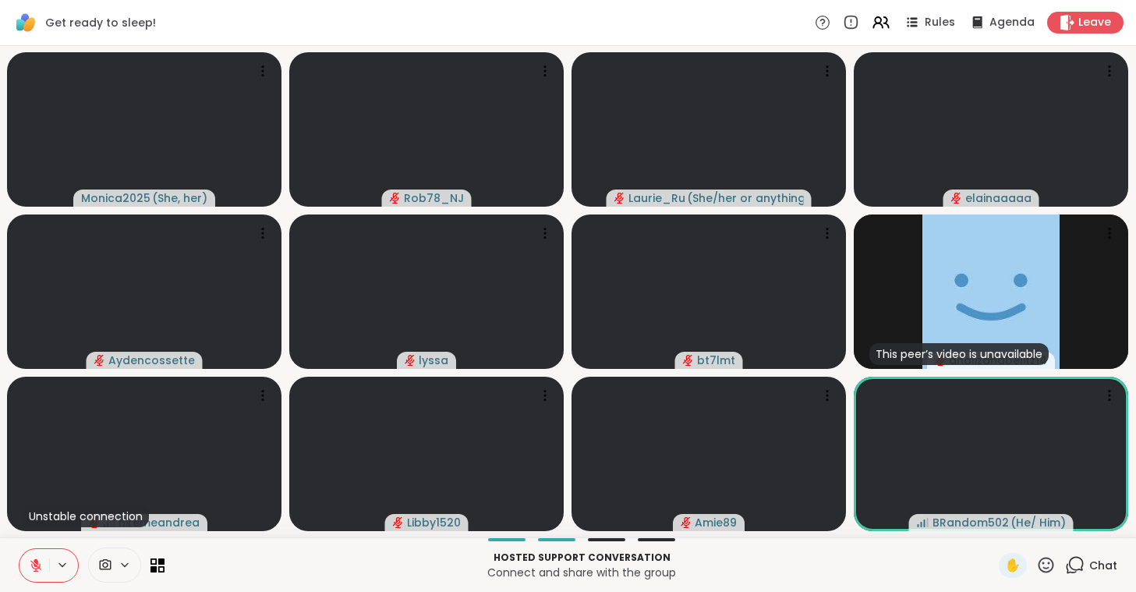
click at [35, 563] on icon at bounding box center [36, 565] width 14 height 14
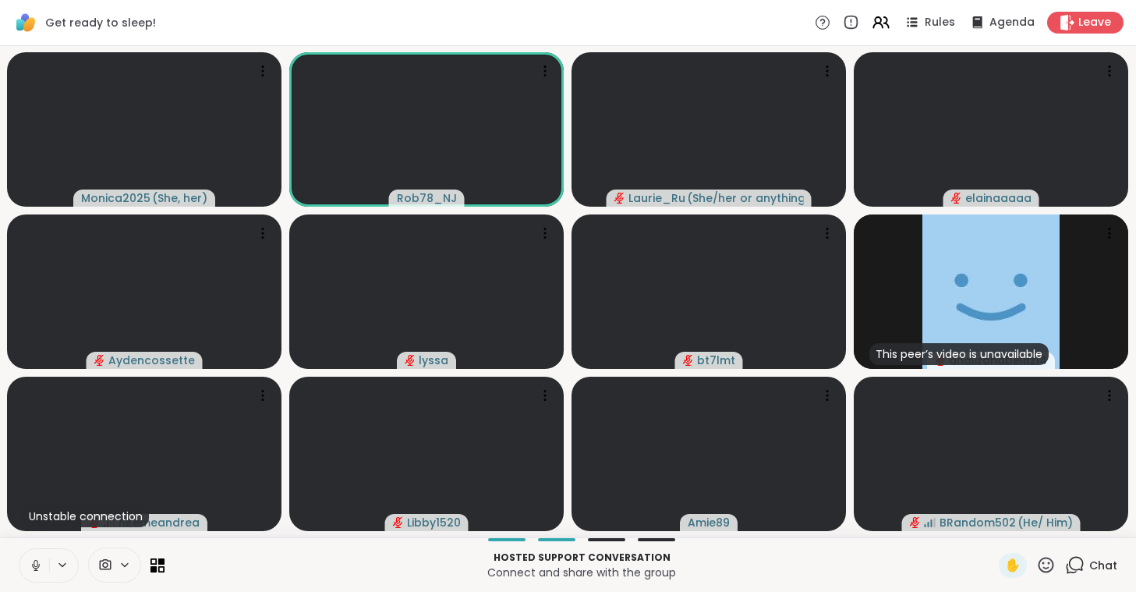
click at [35, 563] on icon at bounding box center [36, 565] width 14 height 14
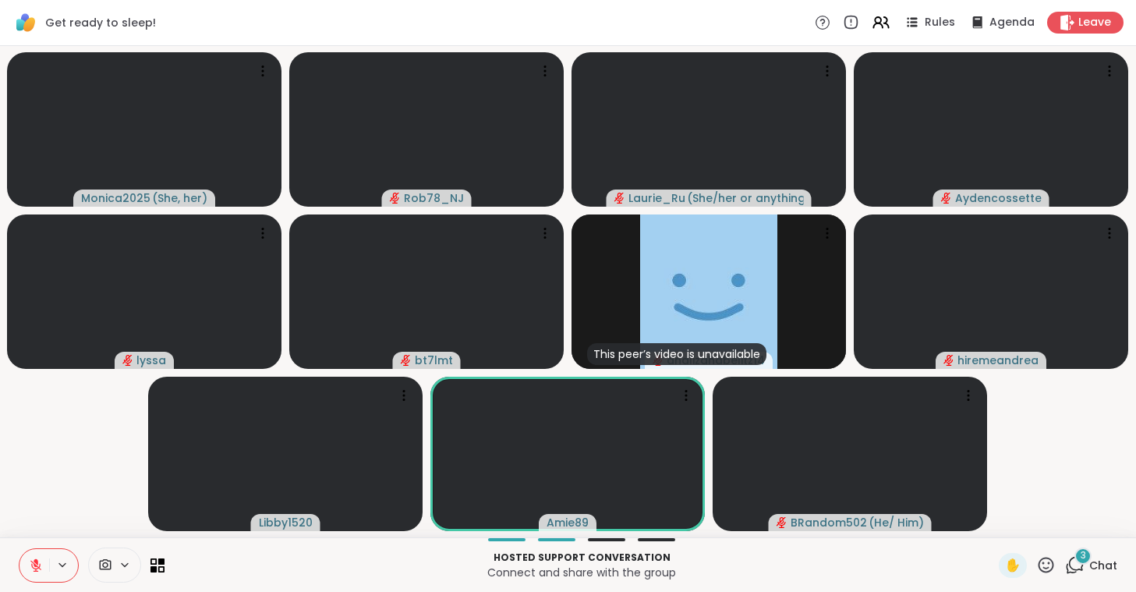
click at [35, 563] on icon at bounding box center [36, 565] width 14 height 14
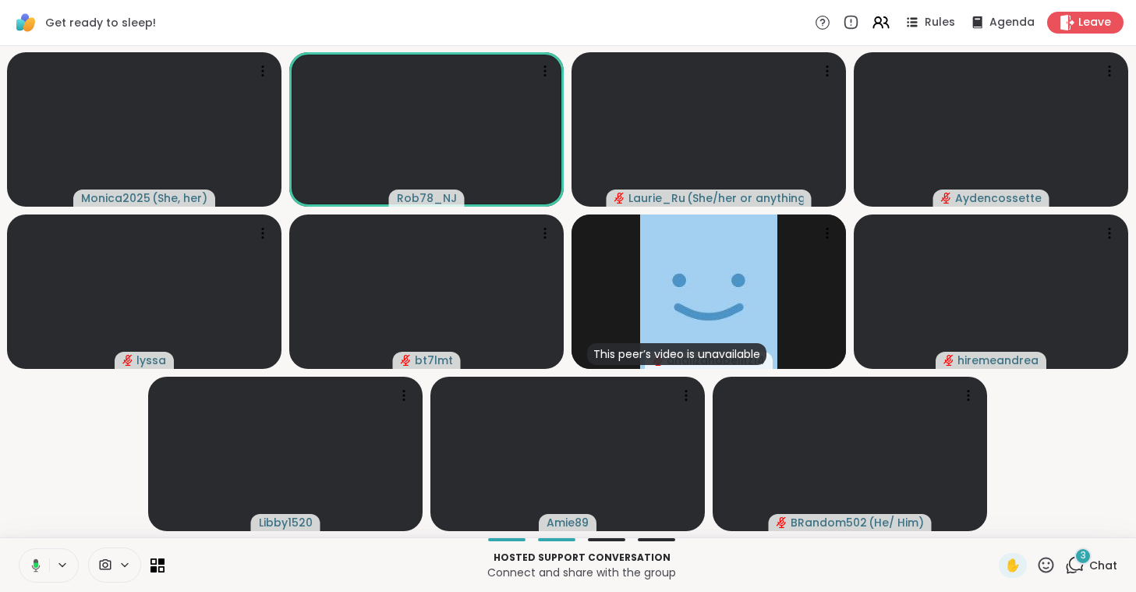
click at [35, 563] on icon at bounding box center [36, 564] width 5 height 5
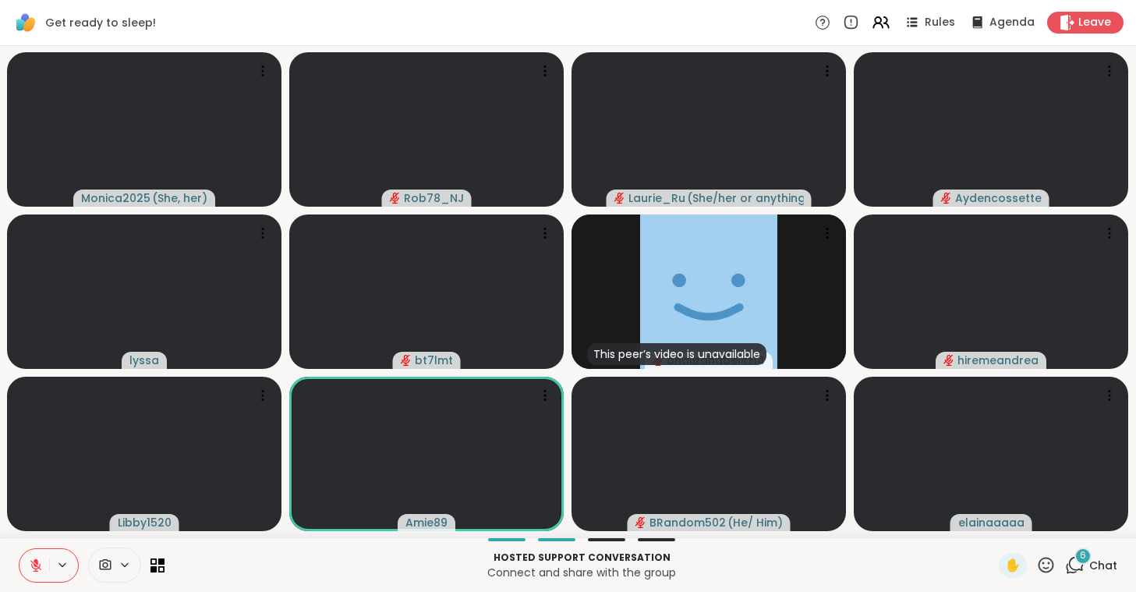
click at [35, 563] on icon at bounding box center [36, 565] width 14 height 14
